Goal: Ask a question

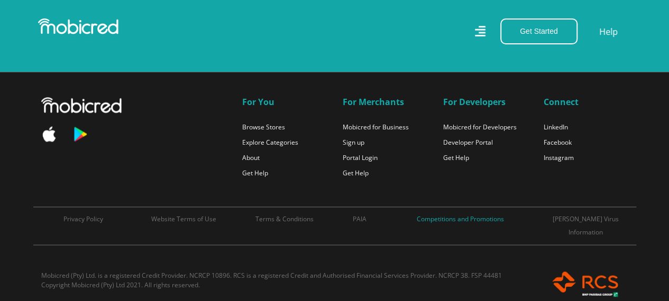
scroll to position [776, 0]
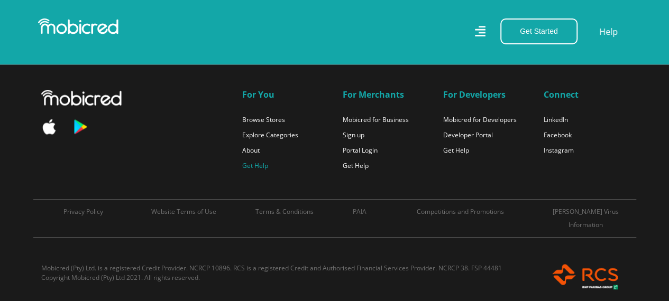
click at [258, 164] on link "Get Help" at bounding box center [255, 165] width 26 height 9
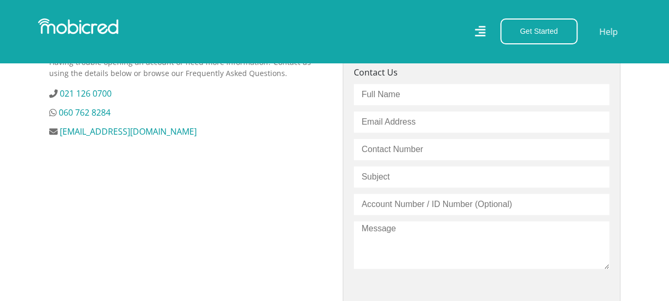
scroll to position [345, 0]
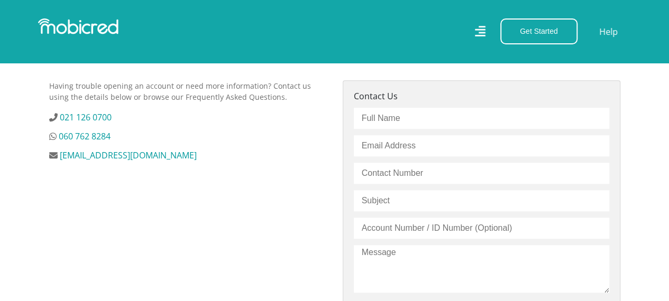
click at [447, 118] on input "text" at bounding box center [481, 118] width 255 height 21
type input "[PERSON_NAME]"
click at [432, 145] on input "email" at bounding box center [481, 145] width 255 height 21
type input "[PERSON_NAME][EMAIL_ADDRESS][DOMAIN_NAME]"
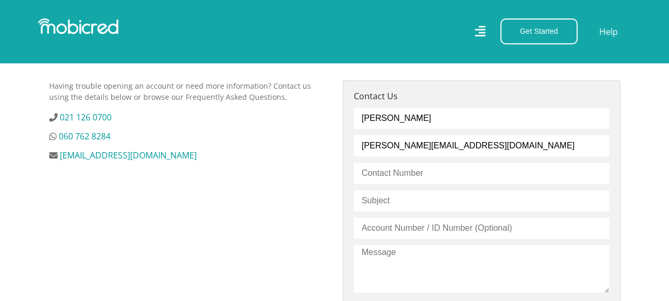
click at [439, 172] on input "text" at bounding box center [481, 173] width 255 height 21
type input "0677126303"
click at [421, 199] on input "text" at bounding box center [481, 200] width 255 height 21
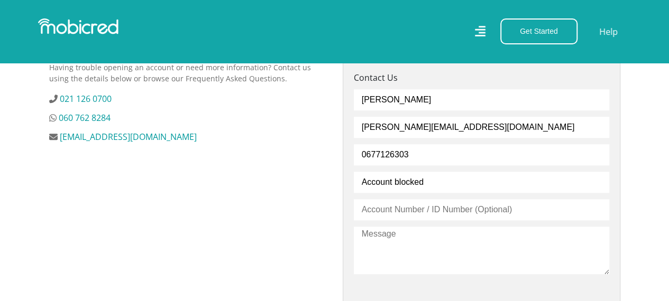
scroll to position [364, 0]
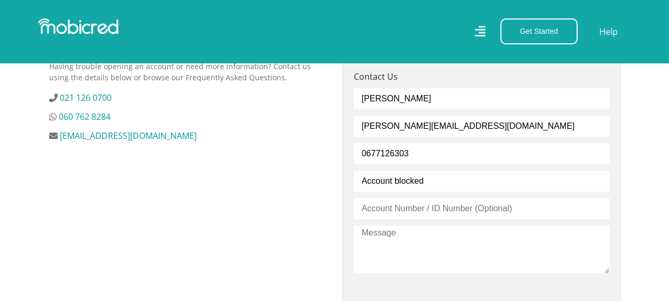
type input "Account blocked"
click at [421, 209] on input "text" at bounding box center [481, 208] width 255 height 21
type input "910415"
